Goal: Task Accomplishment & Management: Complete application form

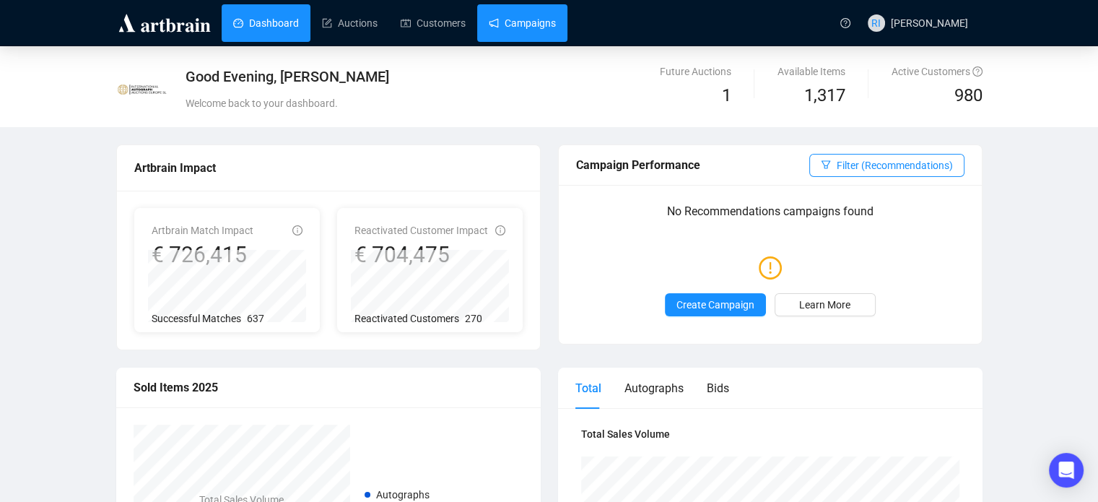
click at [538, 26] on link "Campaigns" at bounding box center [522, 23] width 67 height 38
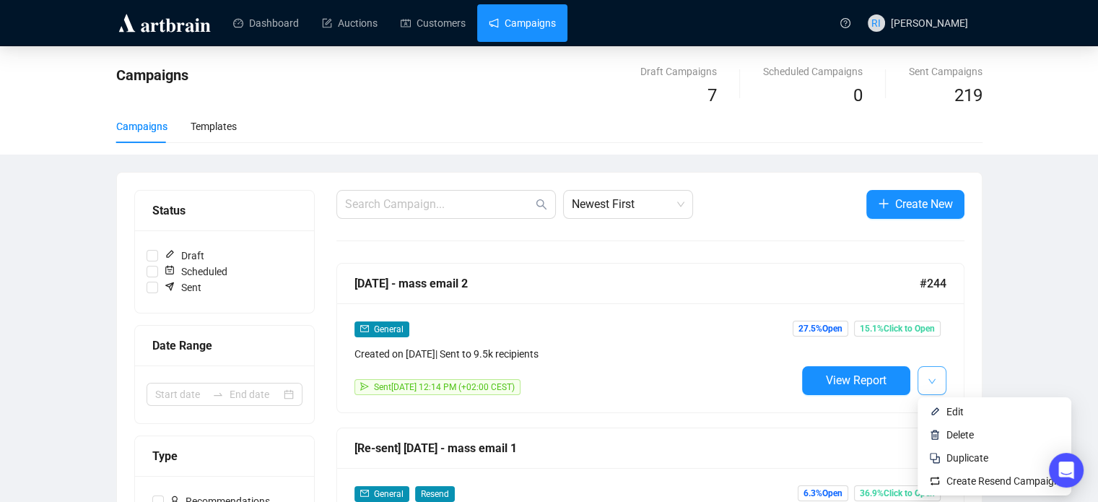
click at [936, 388] on button "button" at bounding box center [932, 380] width 29 height 29
click at [969, 454] on span "Duplicate" at bounding box center [968, 458] width 42 height 12
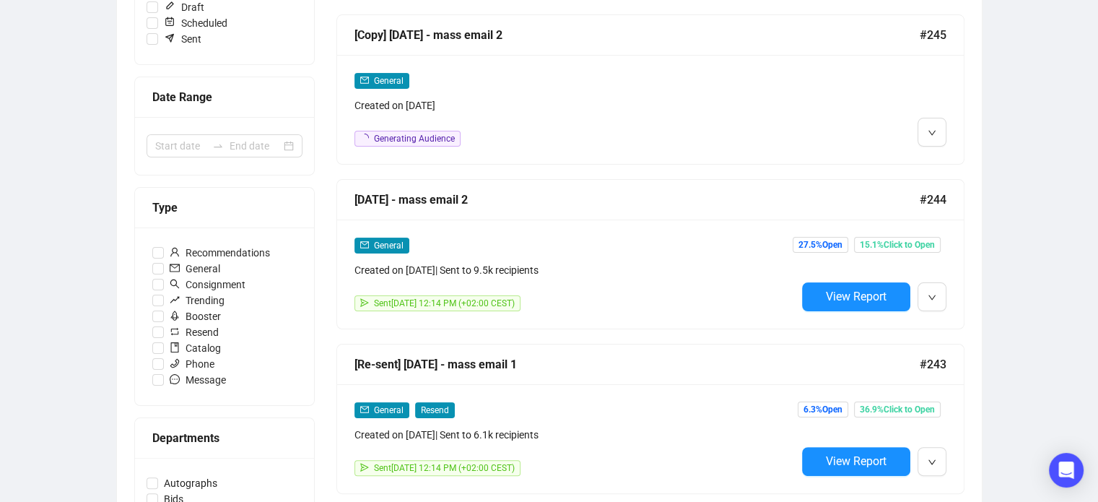
scroll to position [306, 0]
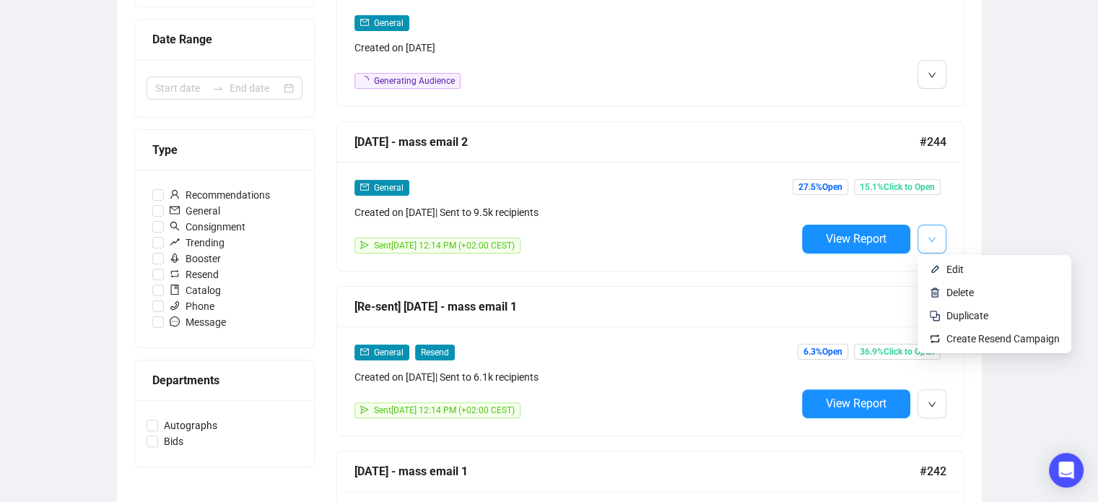
click at [926, 241] on button "button" at bounding box center [932, 239] width 29 height 29
click at [979, 337] on span "Create Resend Campaign" at bounding box center [1003, 339] width 113 height 12
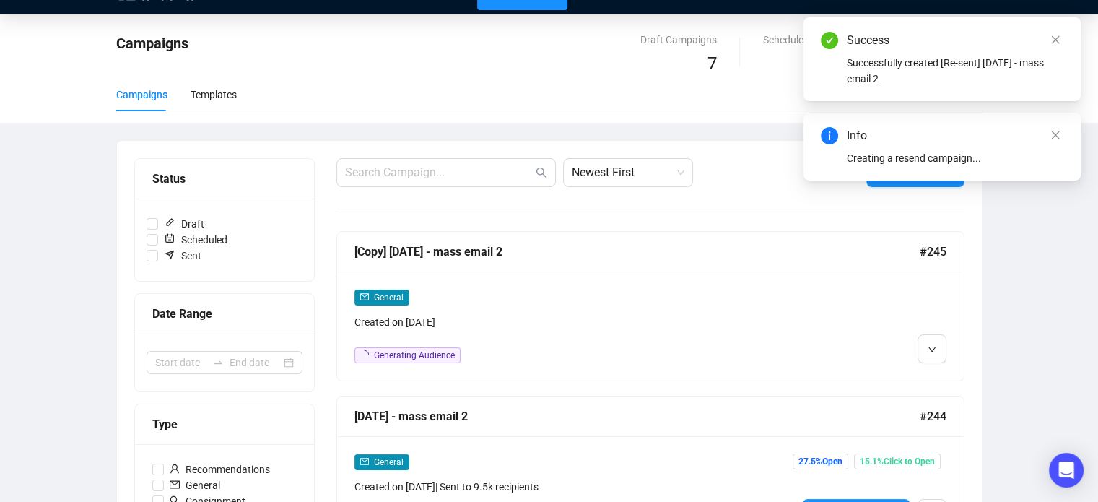
scroll to position [0, 0]
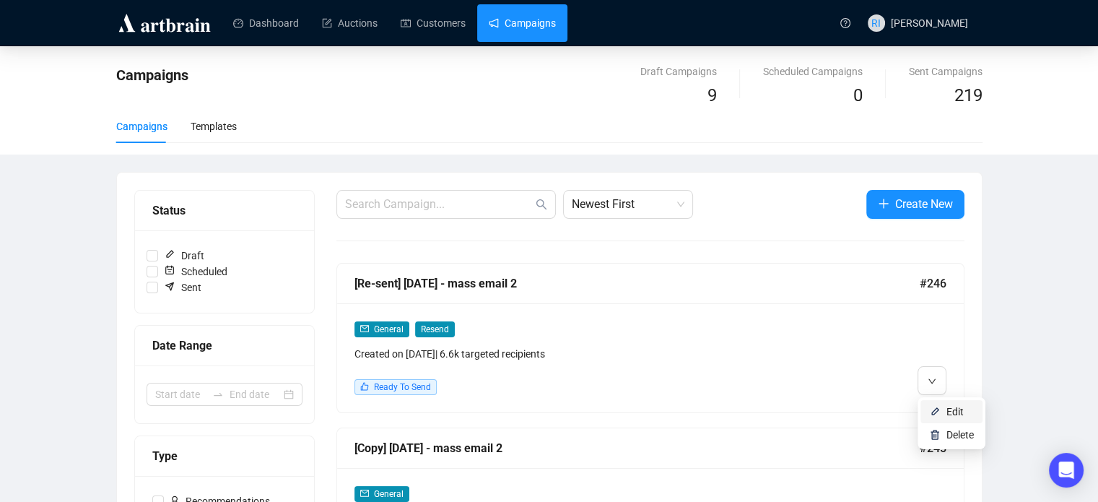
click at [952, 411] on span "Edit" at bounding box center [955, 412] width 17 height 12
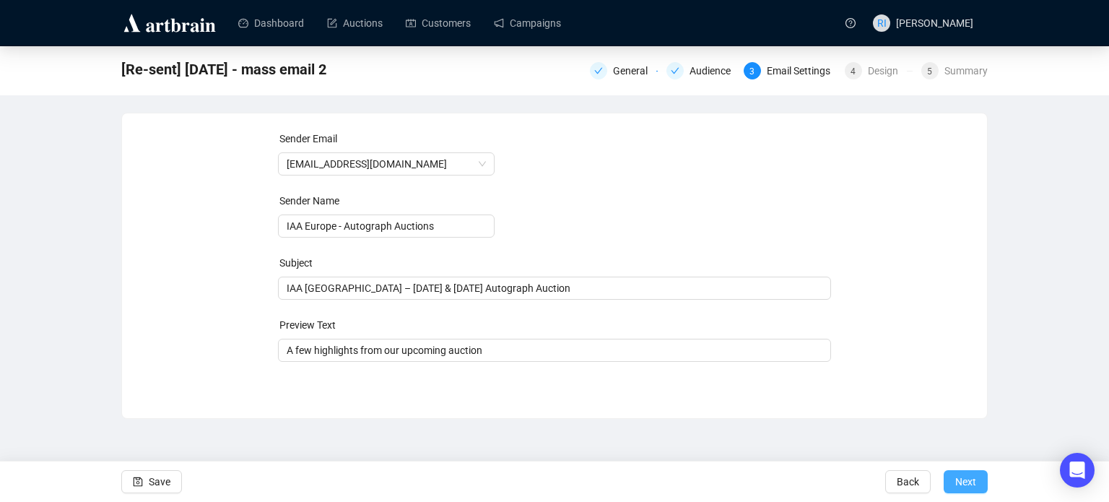
click at [969, 475] on span "Next" at bounding box center [965, 481] width 21 height 40
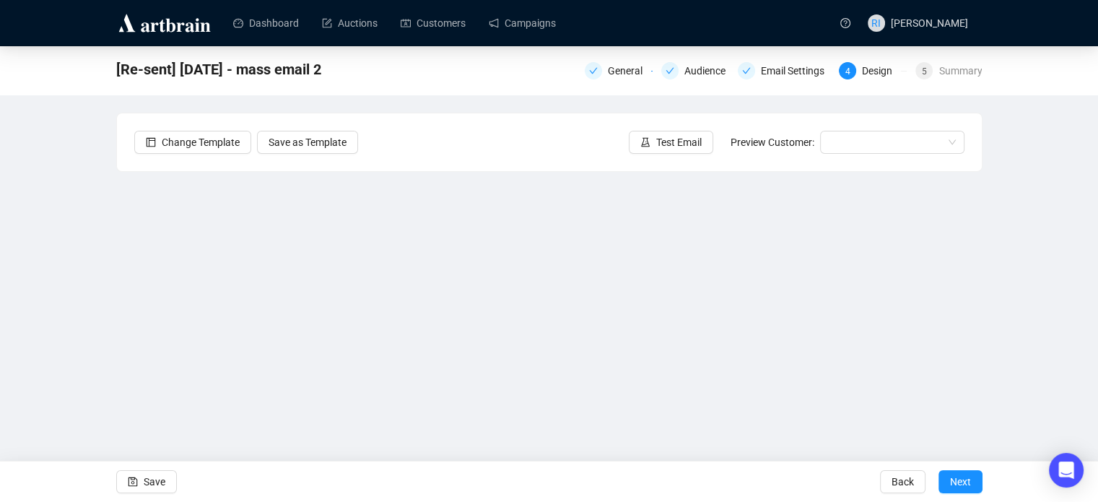
click at [969, 475] on span "Next" at bounding box center [960, 481] width 21 height 40
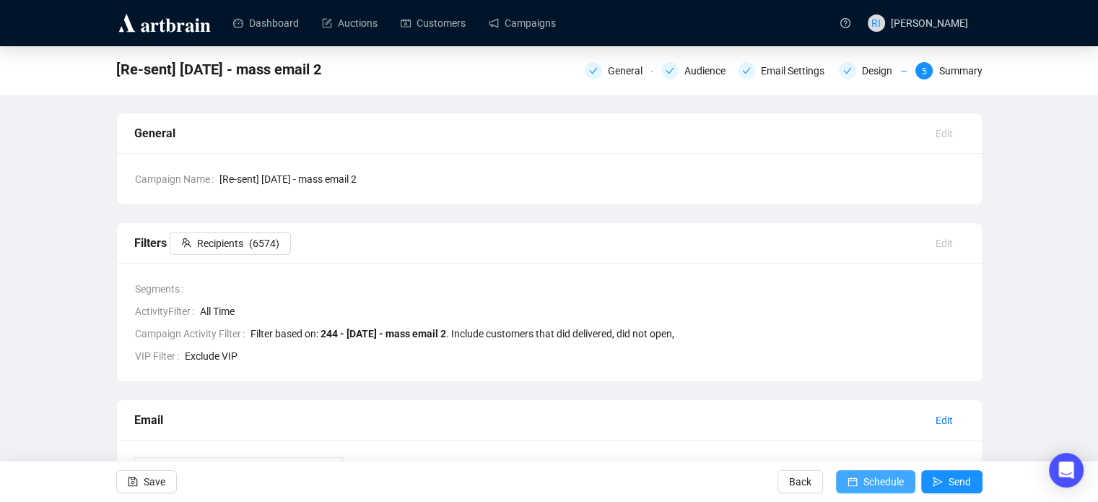
click at [895, 477] on span "Schedule" at bounding box center [884, 481] width 40 height 40
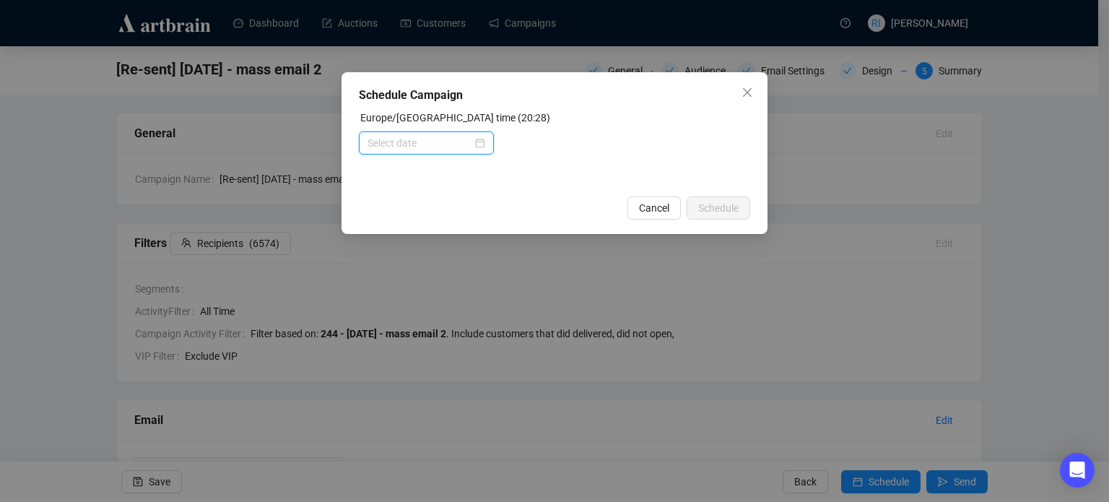
click at [461, 142] on input at bounding box center [420, 143] width 105 height 16
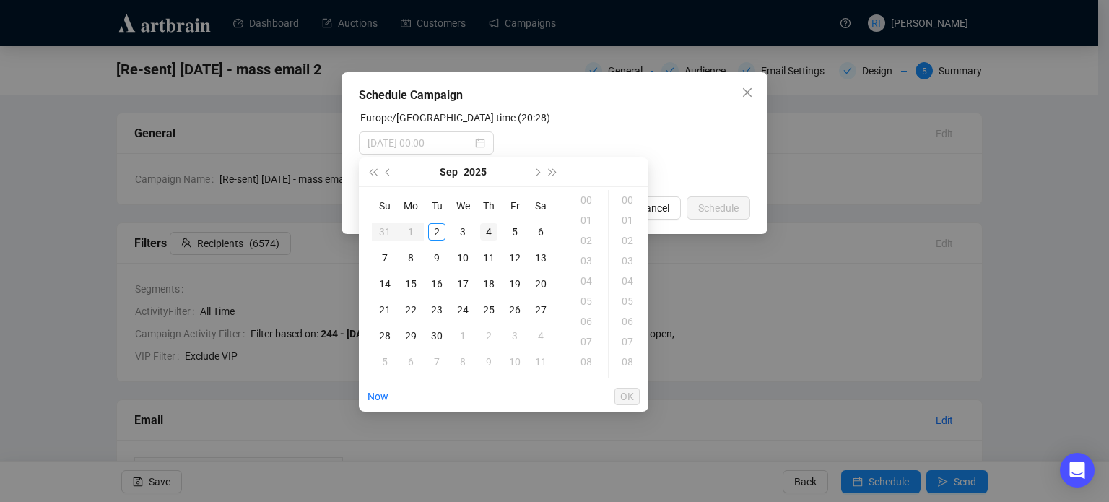
click at [485, 235] on div "4" at bounding box center [488, 231] width 17 height 17
click at [590, 312] on div "12" at bounding box center [587, 307] width 35 height 20
click at [625, 339] on div "14" at bounding box center [629, 339] width 35 height 20
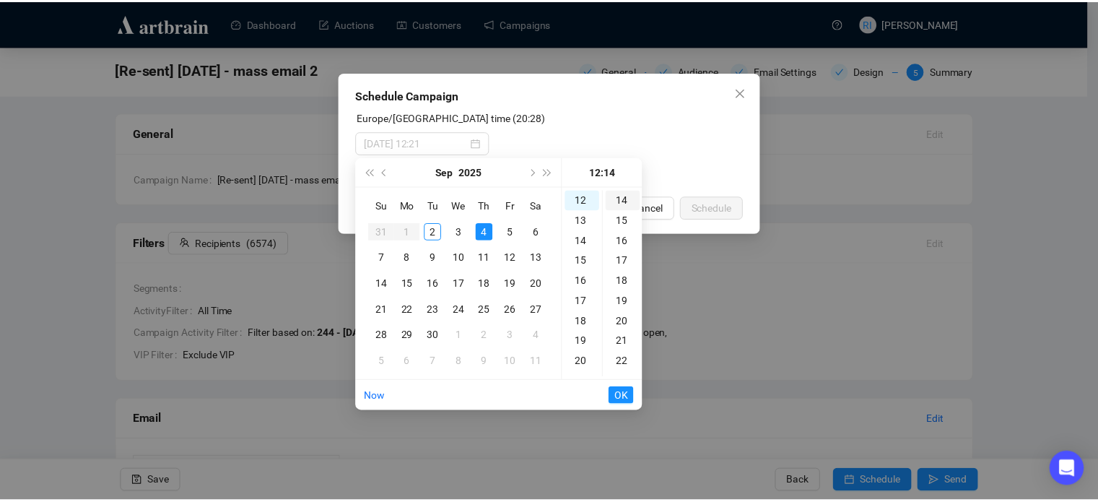
scroll to position [283, 0]
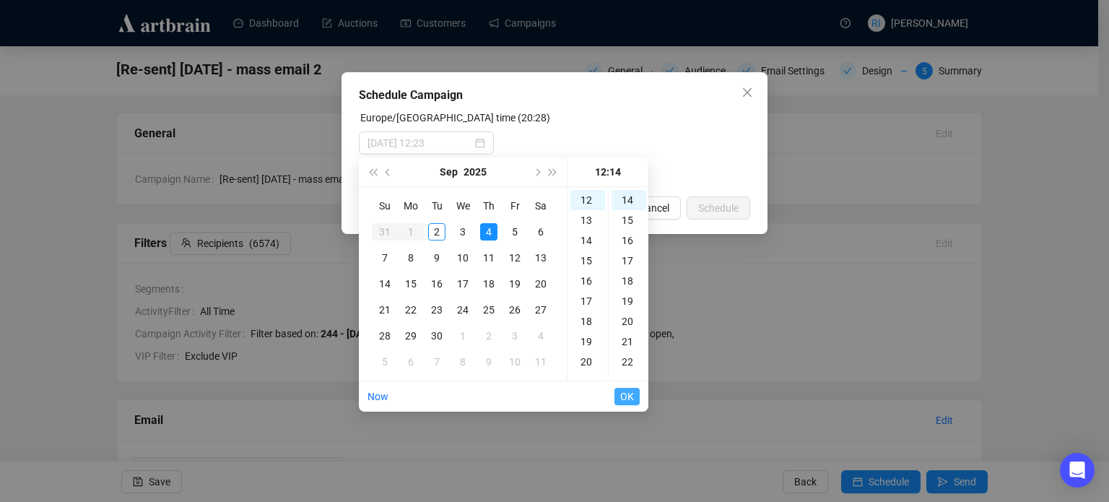
type input "[DATE] 12:14"
click at [627, 397] on span "OK" at bounding box center [627, 396] width 14 height 27
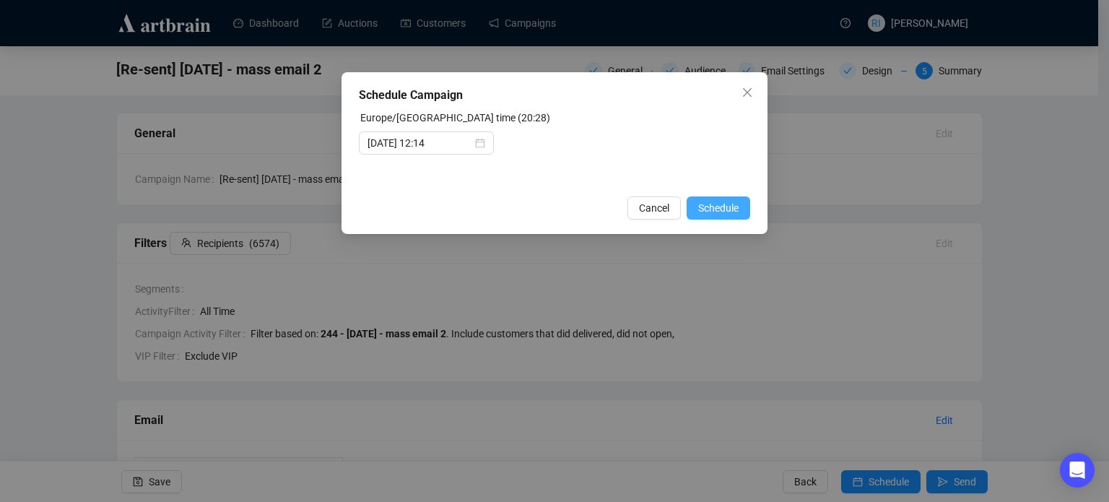
click at [738, 216] on button "Schedule" at bounding box center [719, 207] width 64 height 23
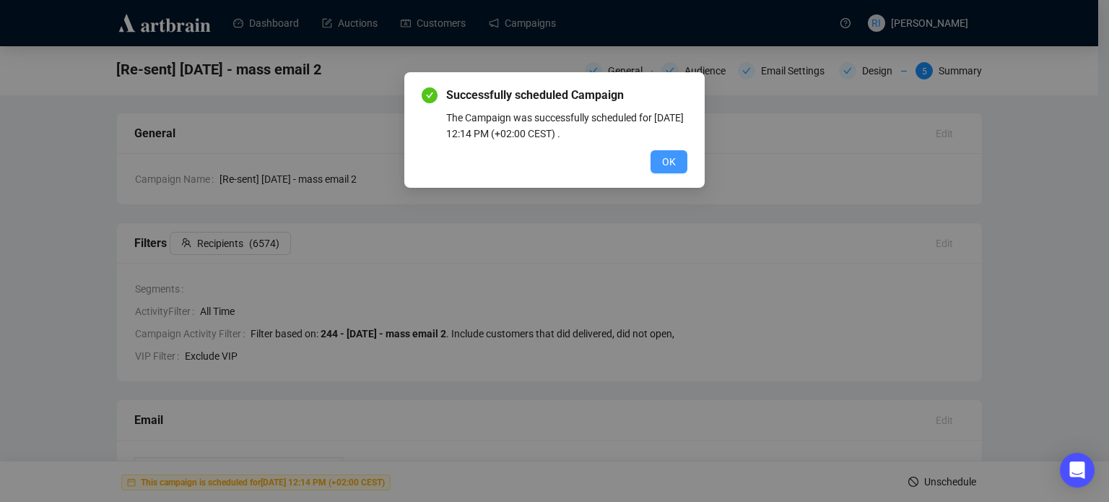
click at [679, 170] on button "OK" at bounding box center [669, 161] width 37 height 23
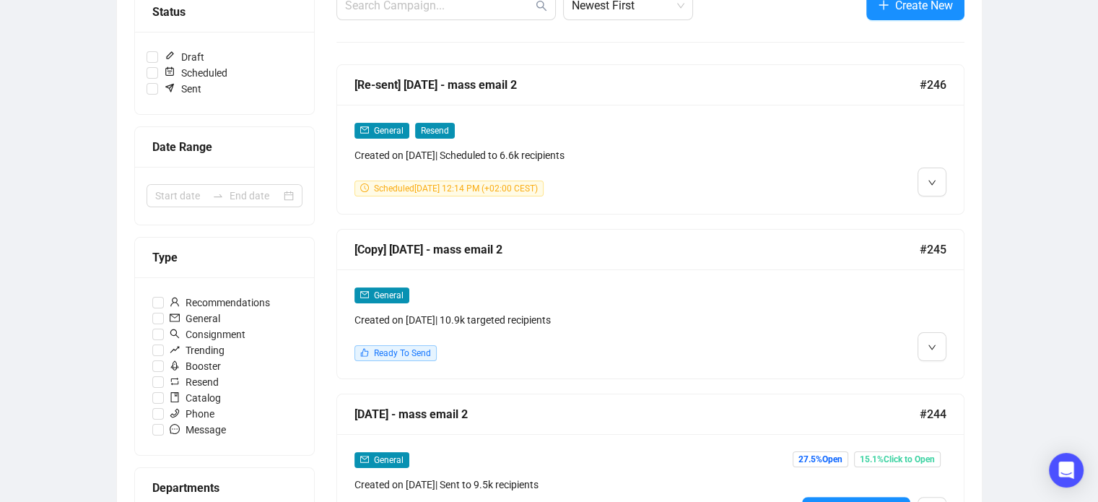
scroll to position [196, 0]
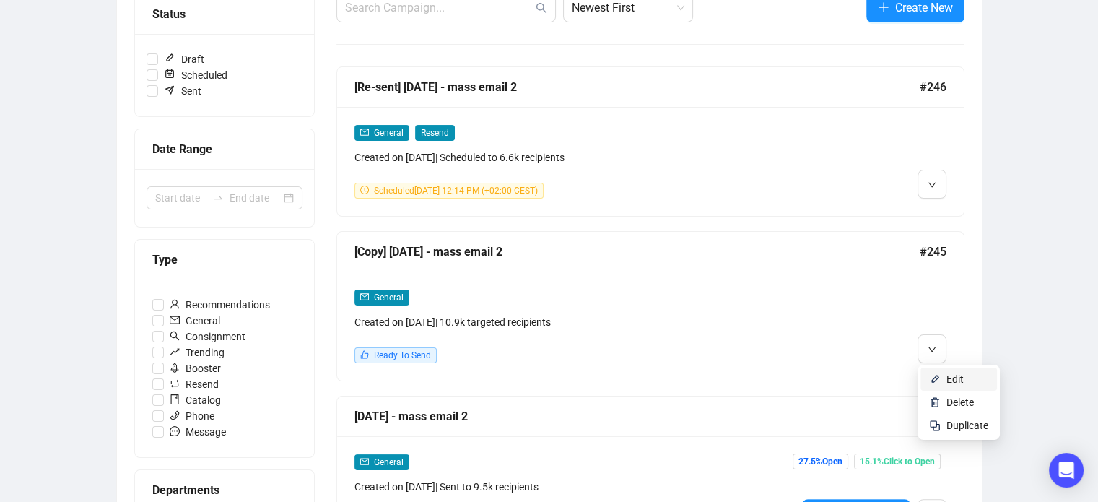
click at [955, 375] on span "Edit" at bounding box center [955, 379] width 17 height 12
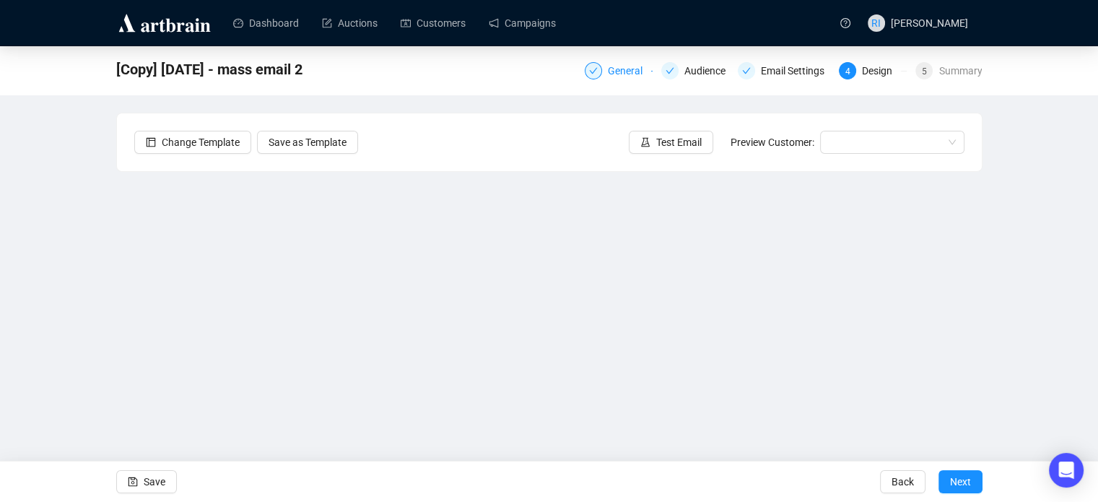
click at [630, 74] on div "General" at bounding box center [629, 70] width 43 height 17
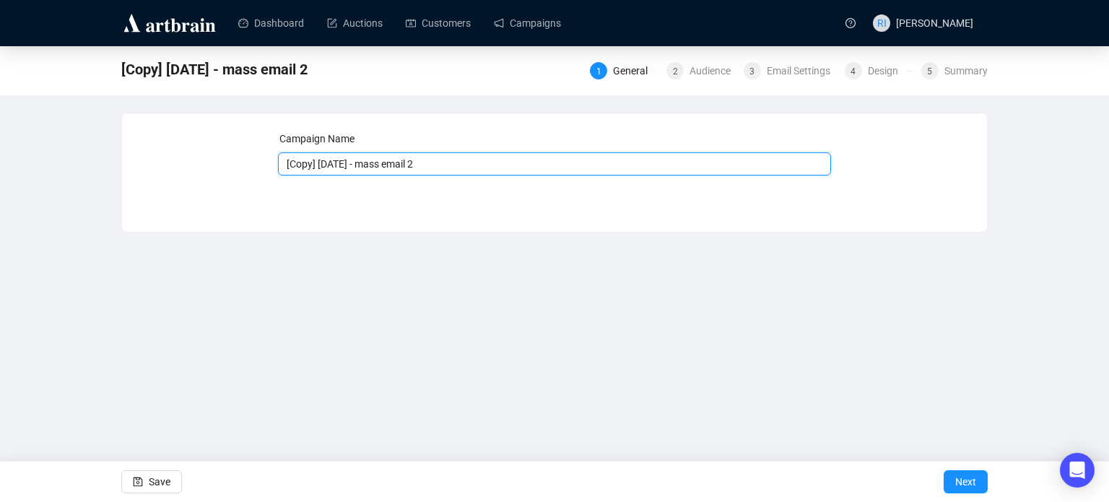
click at [318, 166] on input "[Copy] [DATE] - mass email 2" at bounding box center [555, 163] width 554 height 23
click at [436, 162] on input "[DATE] - mass email 2" at bounding box center [555, 163] width 554 height 23
type input "[DATE] - mass email 3"
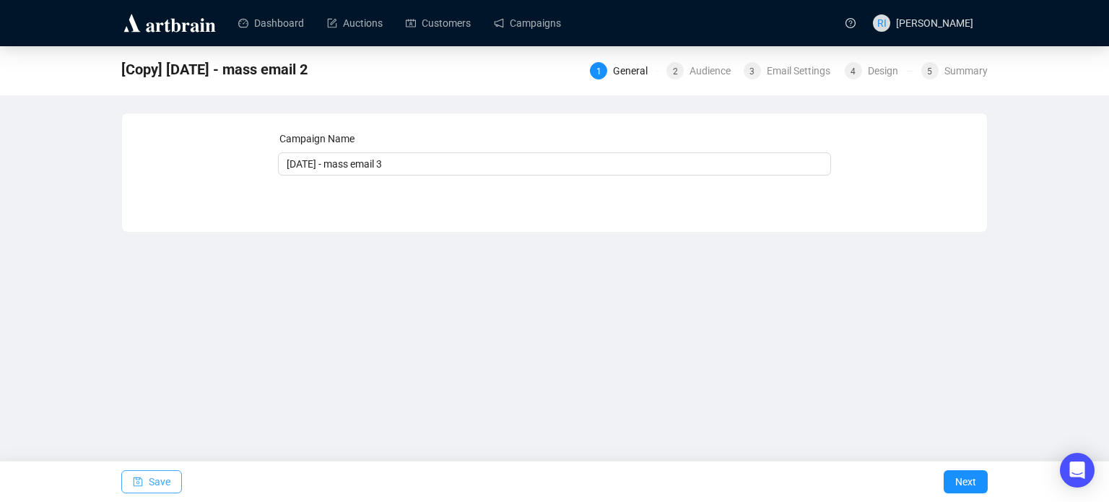
click at [168, 486] on span "Save" at bounding box center [160, 481] width 22 height 40
click at [965, 479] on span "Next" at bounding box center [965, 481] width 21 height 40
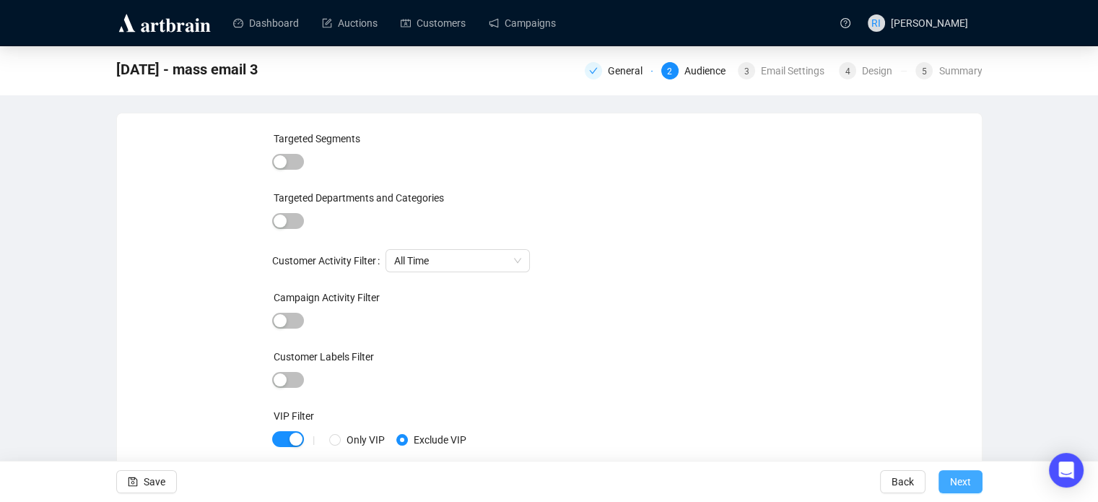
click at [968, 481] on span "Next" at bounding box center [960, 481] width 21 height 40
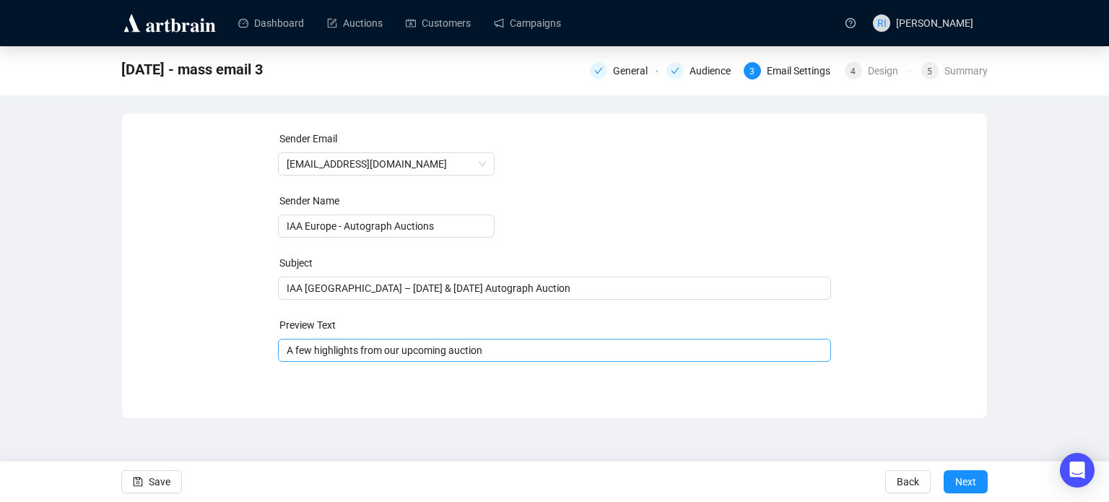
click at [494, 358] on div "A few highlights from our upcoming auction" at bounding box center [555, 350] width 554 height 23
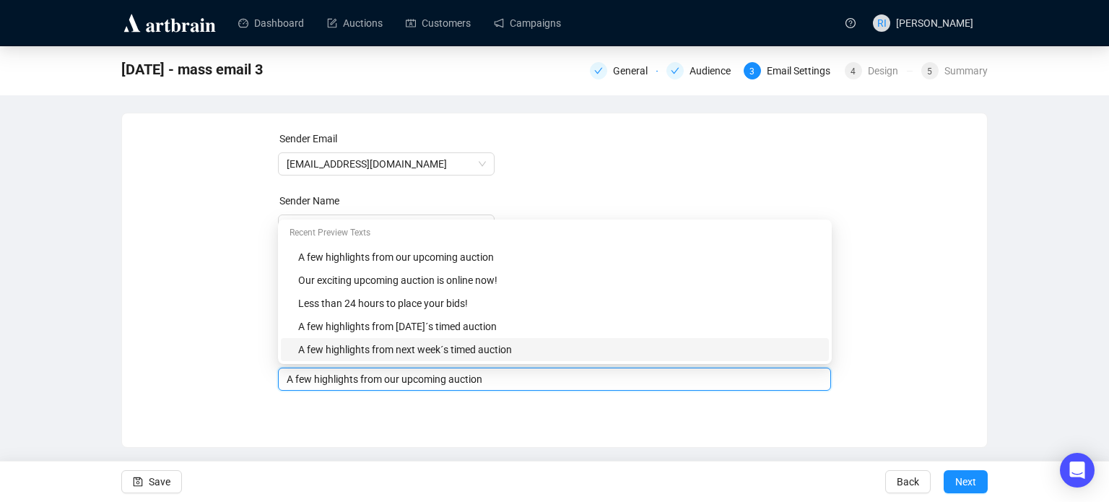
click at [491, 379] on input "A few highlights from our upcoming auction" at bounding box center [555, 379] width 536 height 16
click at [471, 408] on div "Sender Email [EMAIL_ADDRESS][DOMAIN_NAME] Sender Name IAA [GEOGRAPHIC_DATA] - A…" at bounding box center [554, 269] width 865 height 312
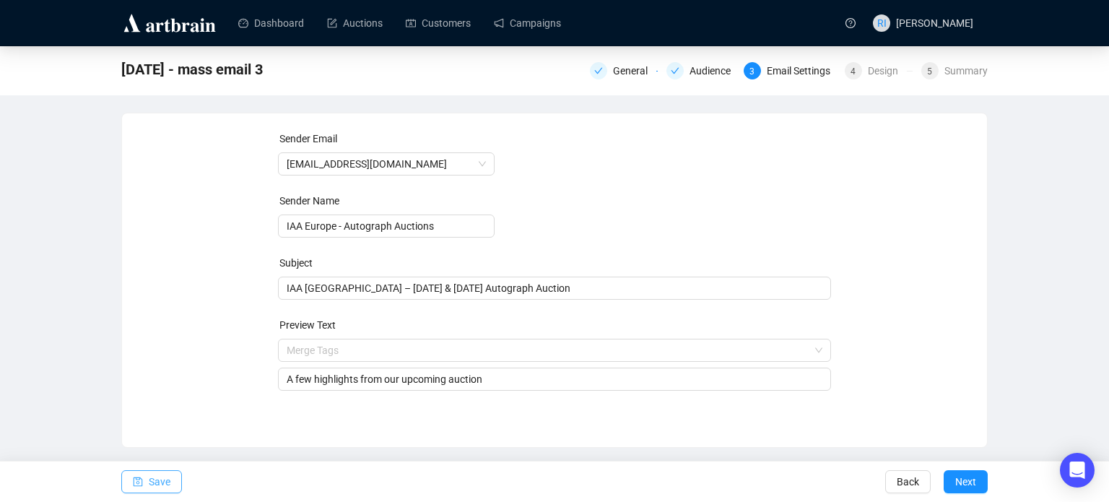
click at [156, 477] on span "Save" at bounding box center [160, 481] width 22 height 40
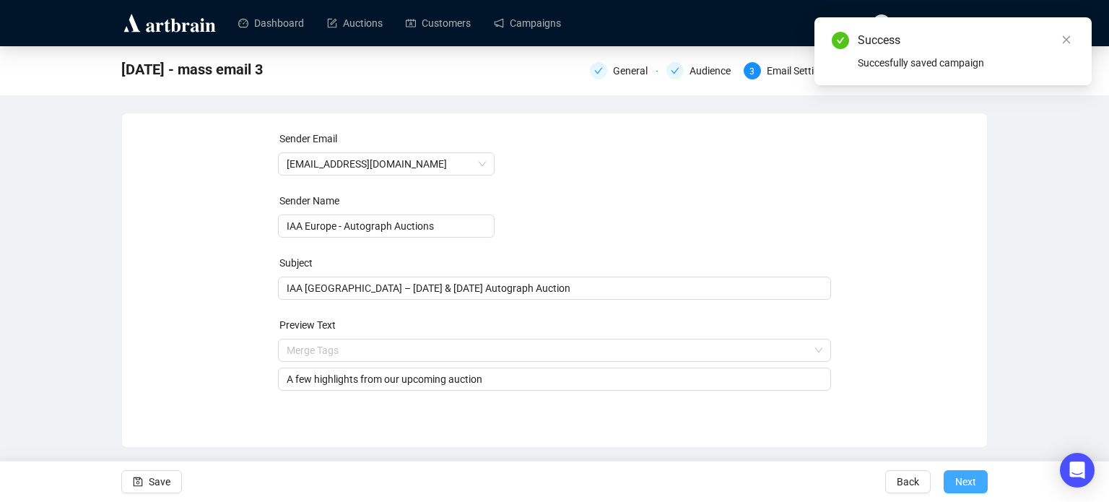
click at [962, 485] on span "Next" at bounding box center [965, 481] width 21 height 40
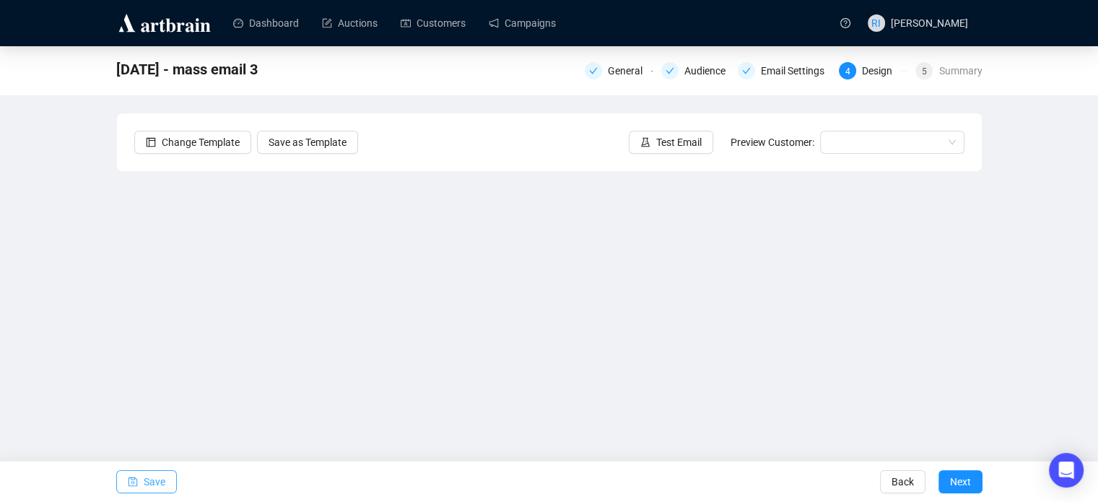
click at [168, 482] on button "Save" at bounding box center [146, 481] width 61 height 23
click at [162, 479] on span "Save" at bounding box center [155, 481] width 22 height 40
drag, startPoint x: 981, startPoint y: 244, endPoint x: 1032, endPoint y: 256, distance: 52.6
click at [1032, 256] on div "[DATE] - mass email 3 General Audience Email Settings 4 Design 5 Summary Change…" at bounding box center [549, 289] width 1098 height 487
drag, startPoint x: 986, startPoint y: 284, endPoint x: 1045, endPoint y: 268, distance: 60.8
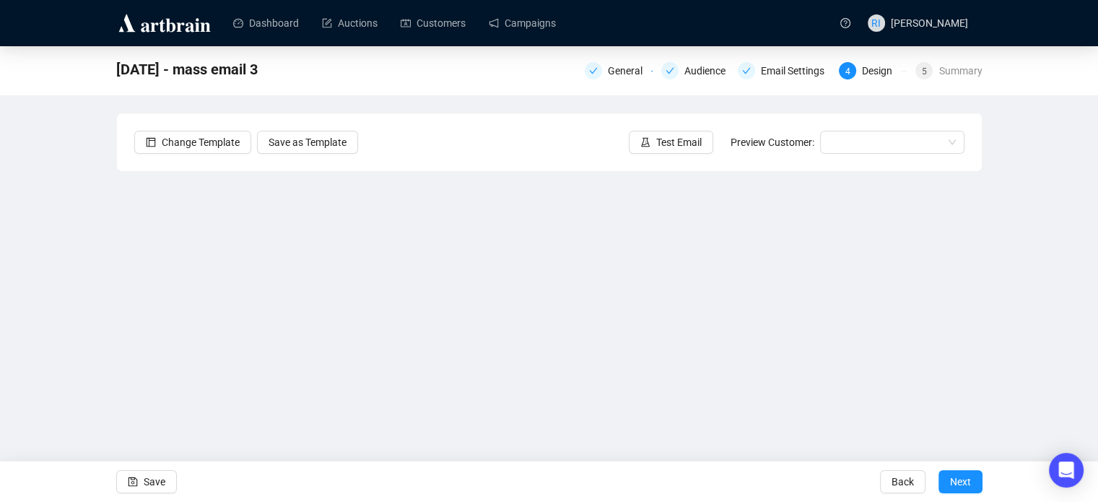
click at [1045, 268] on div "[DATE] - mass email 3 General Audience Email Settings 4 Design 5 Summary Change…" at bounding box center [549, 289] width 1098 height 487
click at [152, 479] on span "Save" at bounding box center [155, 481] width 22 height 40
click at [160, 478] on span "Save" at bounding box center [155, 481] width 22 height 40
click at [982, 292] on div "[DATE] - mass email 3 General Audience Email Settings 4 Design 5 Summary Change…" at bounding box center [549, 289] width 1098 height 487
click at [133, 480] on icon "save" at bounding box center [133, 482] width 10 height 10
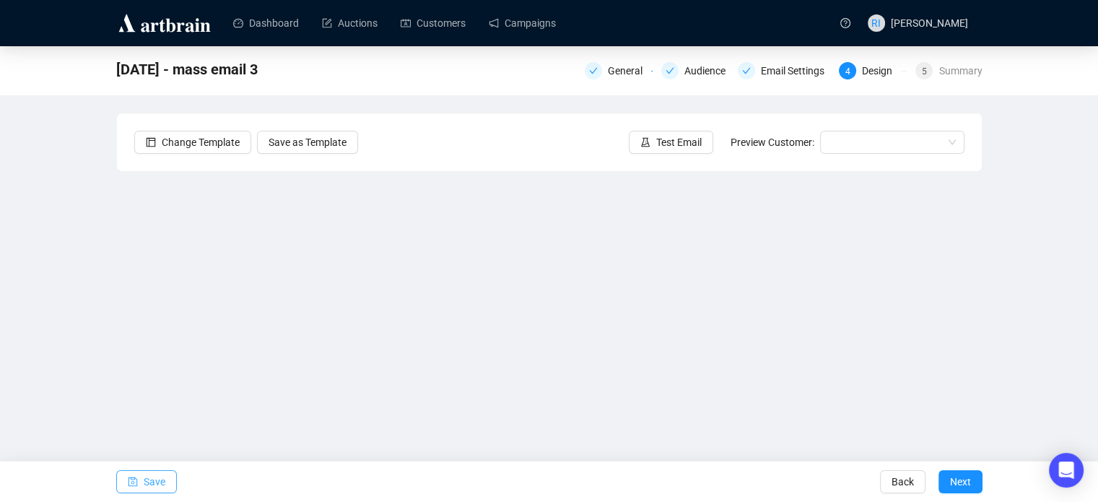
click at [148, 477] on span "Save" at bounding box center [155, 481] width 22 height 40
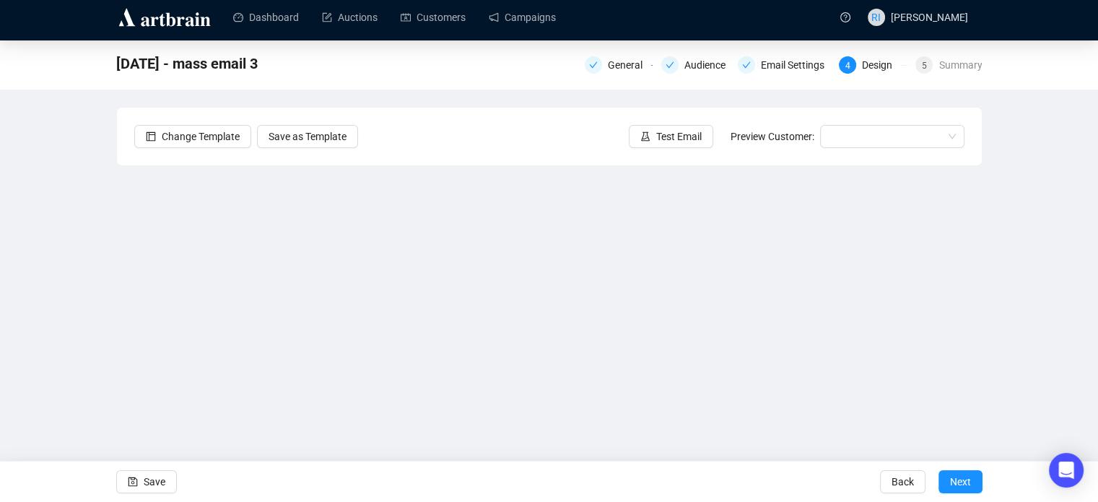
scroll to position [19, 0]
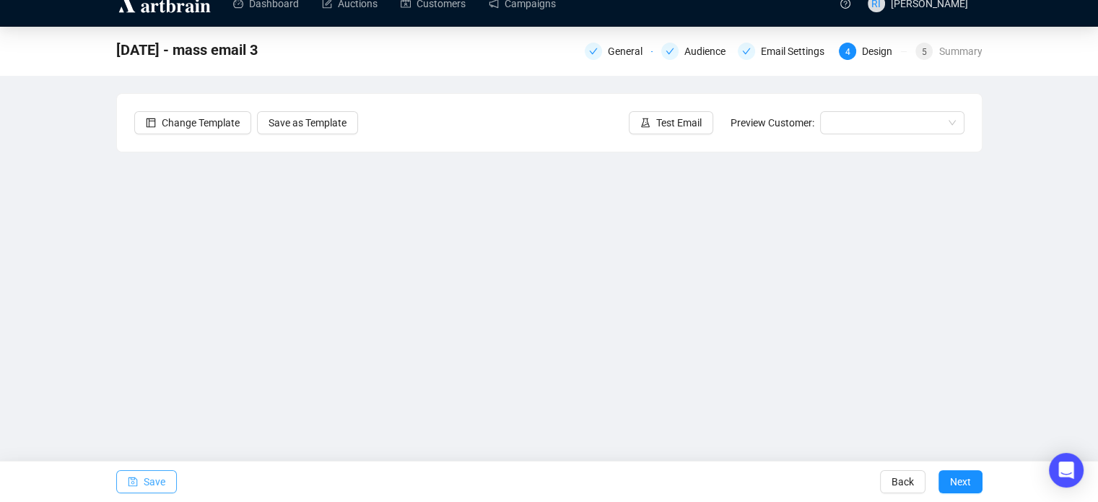
click at [145, 479] on span "Save" at bounding box center [155, 481] width 22 height 40
click at [520, 1] on link "Campaigns" at bounding box center [522, 4] width 67 height 38
